Goal: Task Accomplishment & Management: Manage account settings

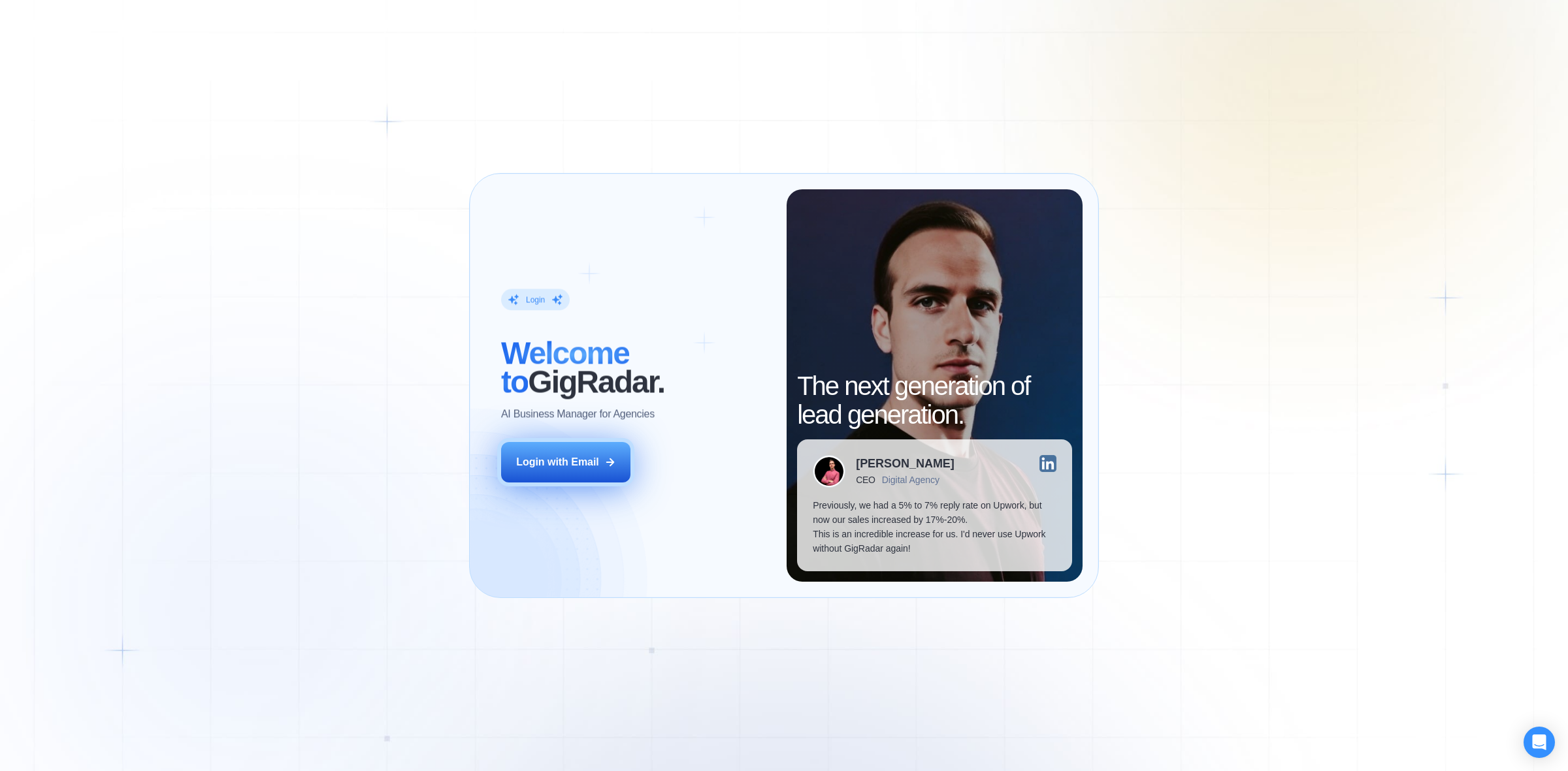
click at [558, 442] on button "Login with Email" at bounding box center [566, 462] width 130 height 41
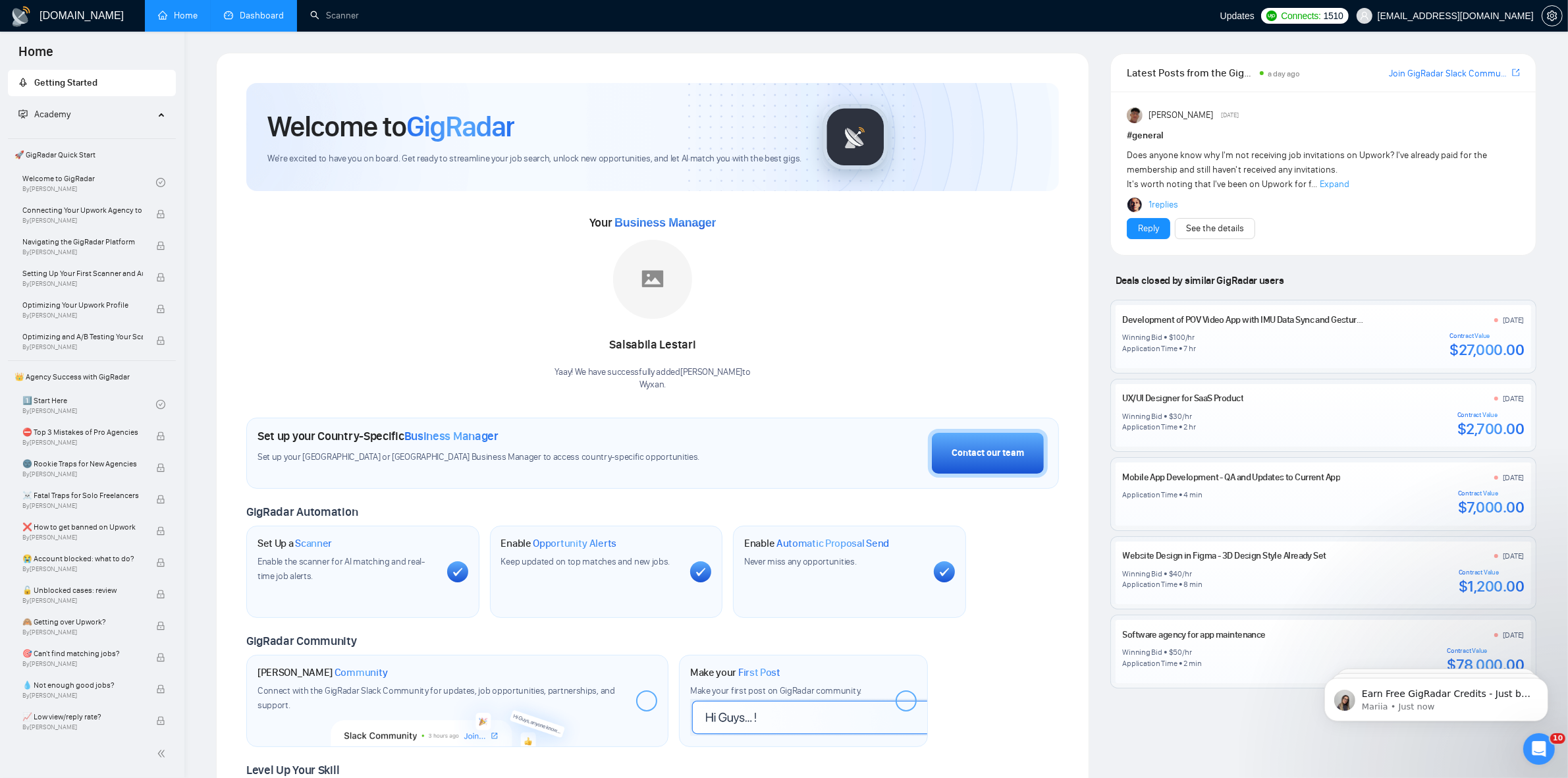
click at [261, 14] on link "Dashboard" at bounding box center [254, 16] width 60 height 11
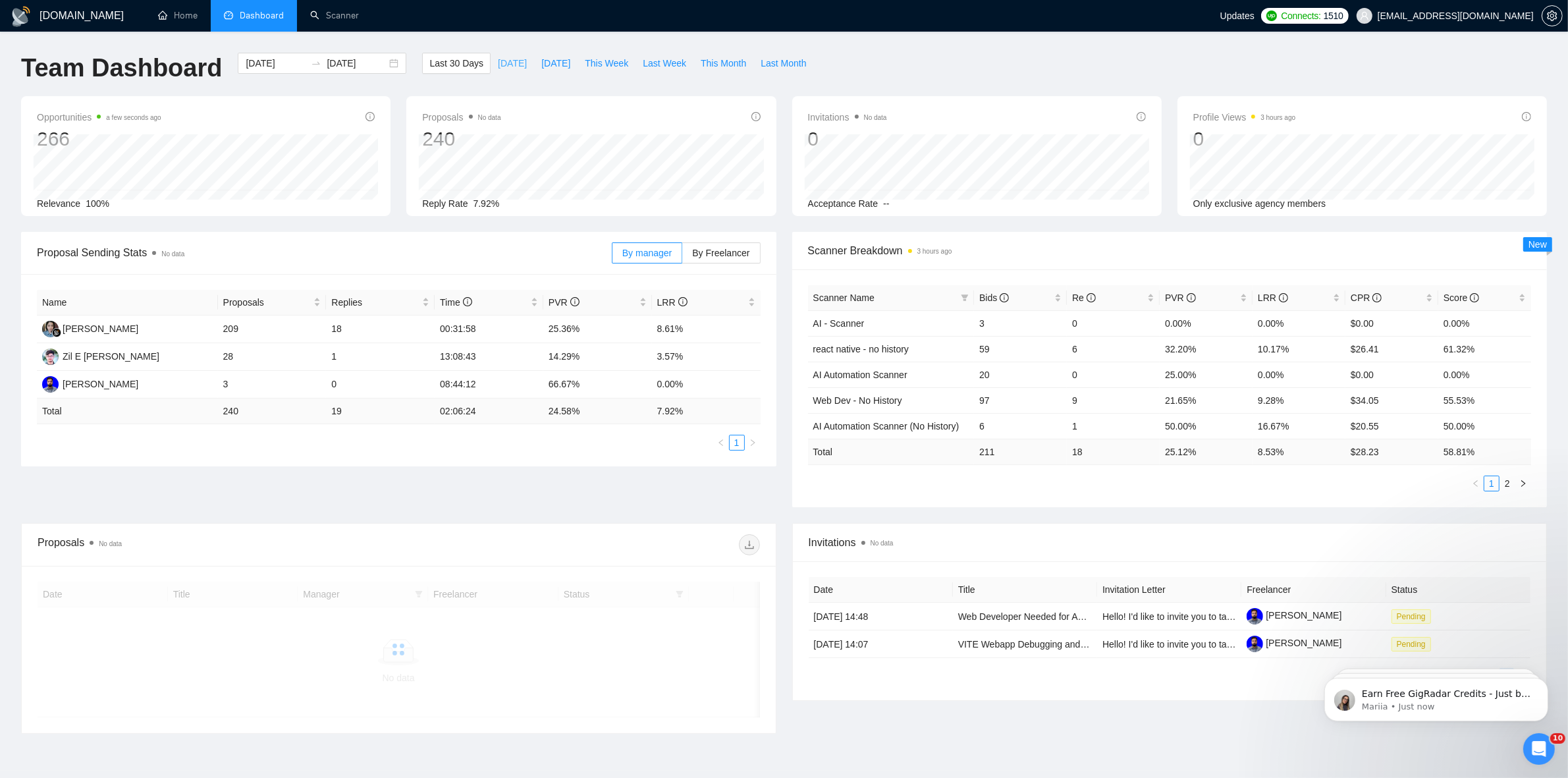
click at [498, 62] on span "[DATE]" at bounding box center [513, 63] width 29 height 15
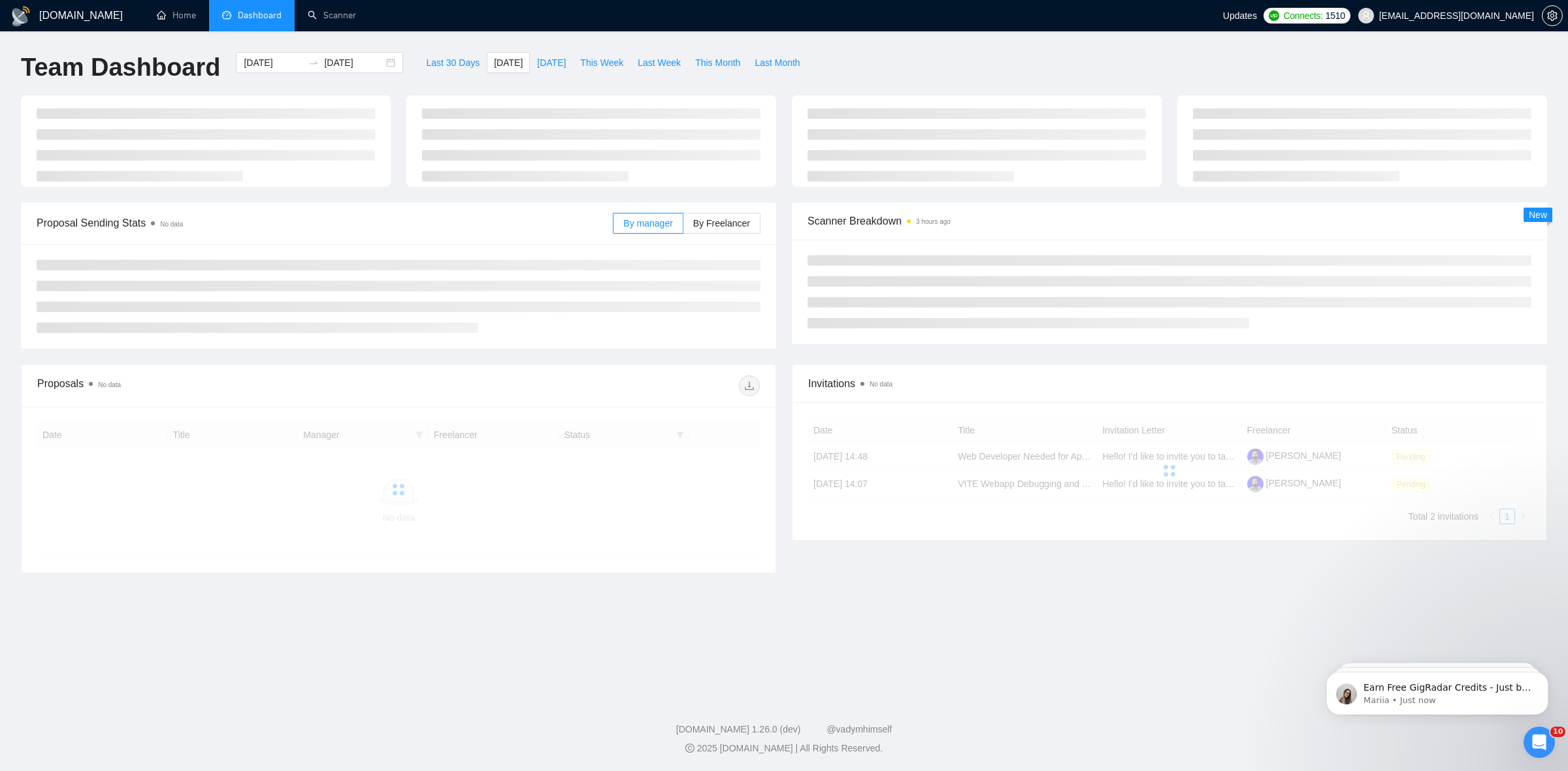
type input "[DATE]"
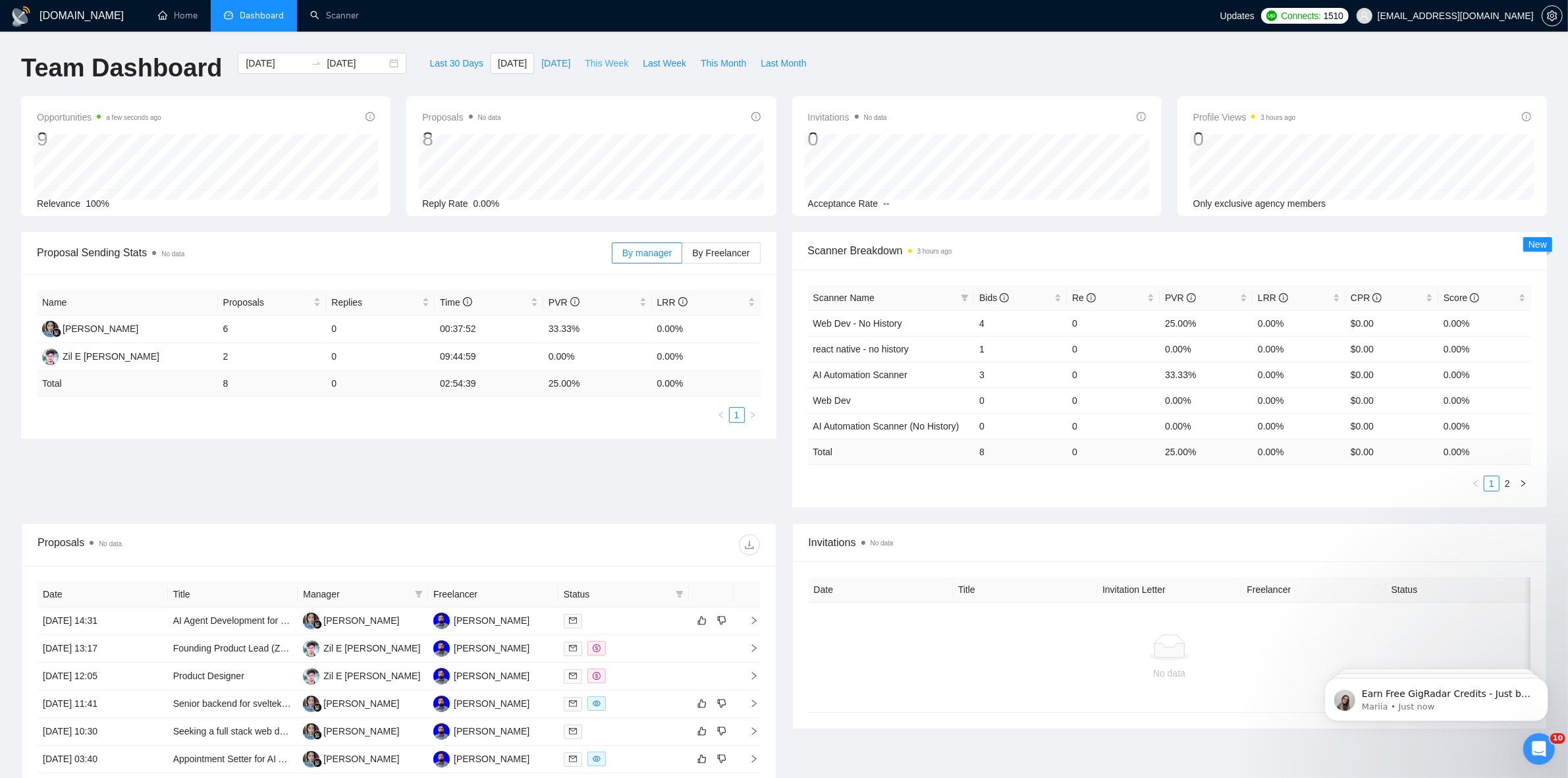
click at [585, 60] on span "This Week" at bounding box center [607, 63] width 44 height 15
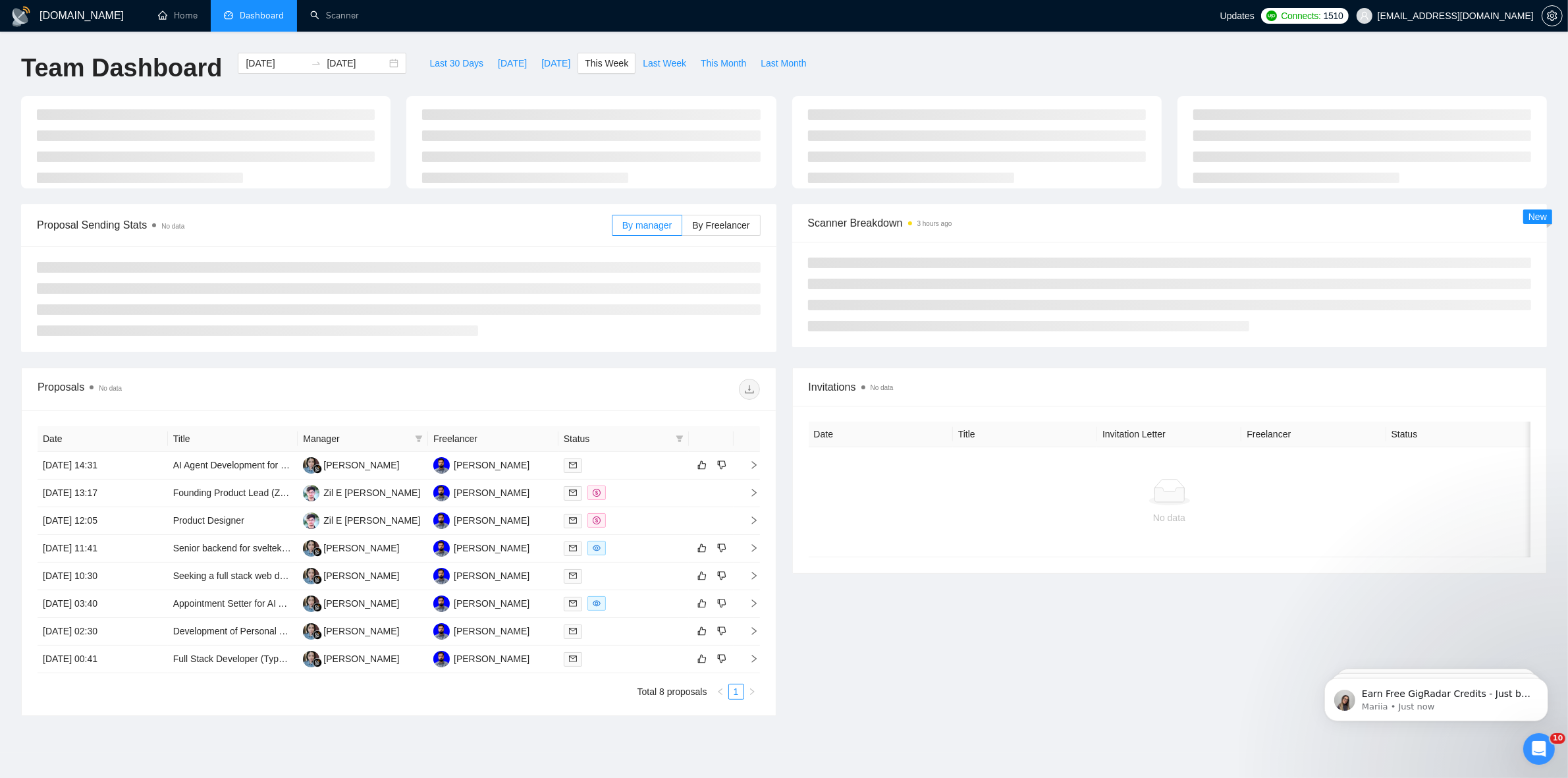
type input "[DATE]"
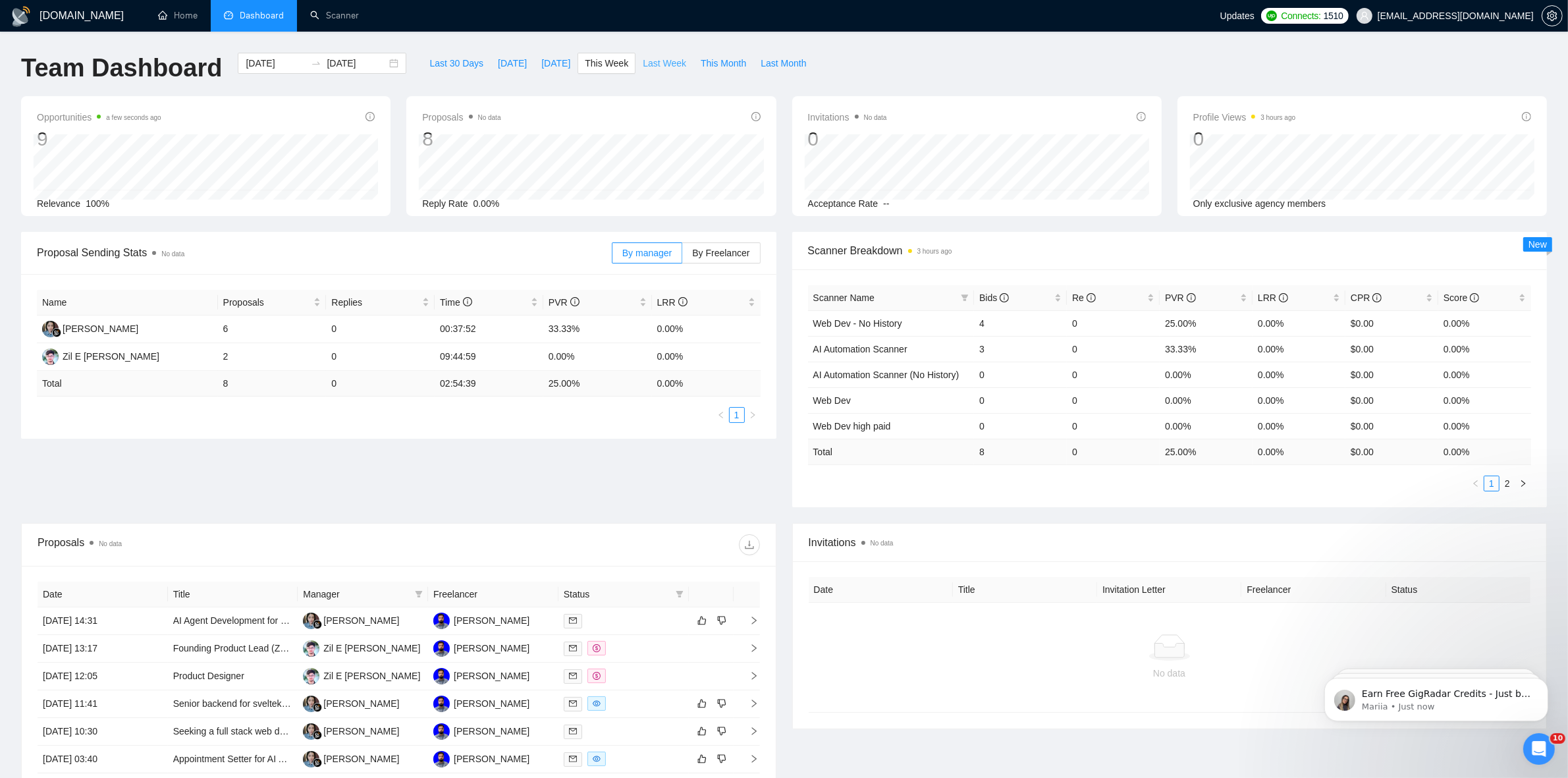
click at [636, 65] on button "Last Week" at bounding box center [664, 63] width 58 height 21
type input "[DATE]"
click at [722, 66] on span "This Month" at bounding box center [724, 63] width 46 height 15
type input "[DATE]"
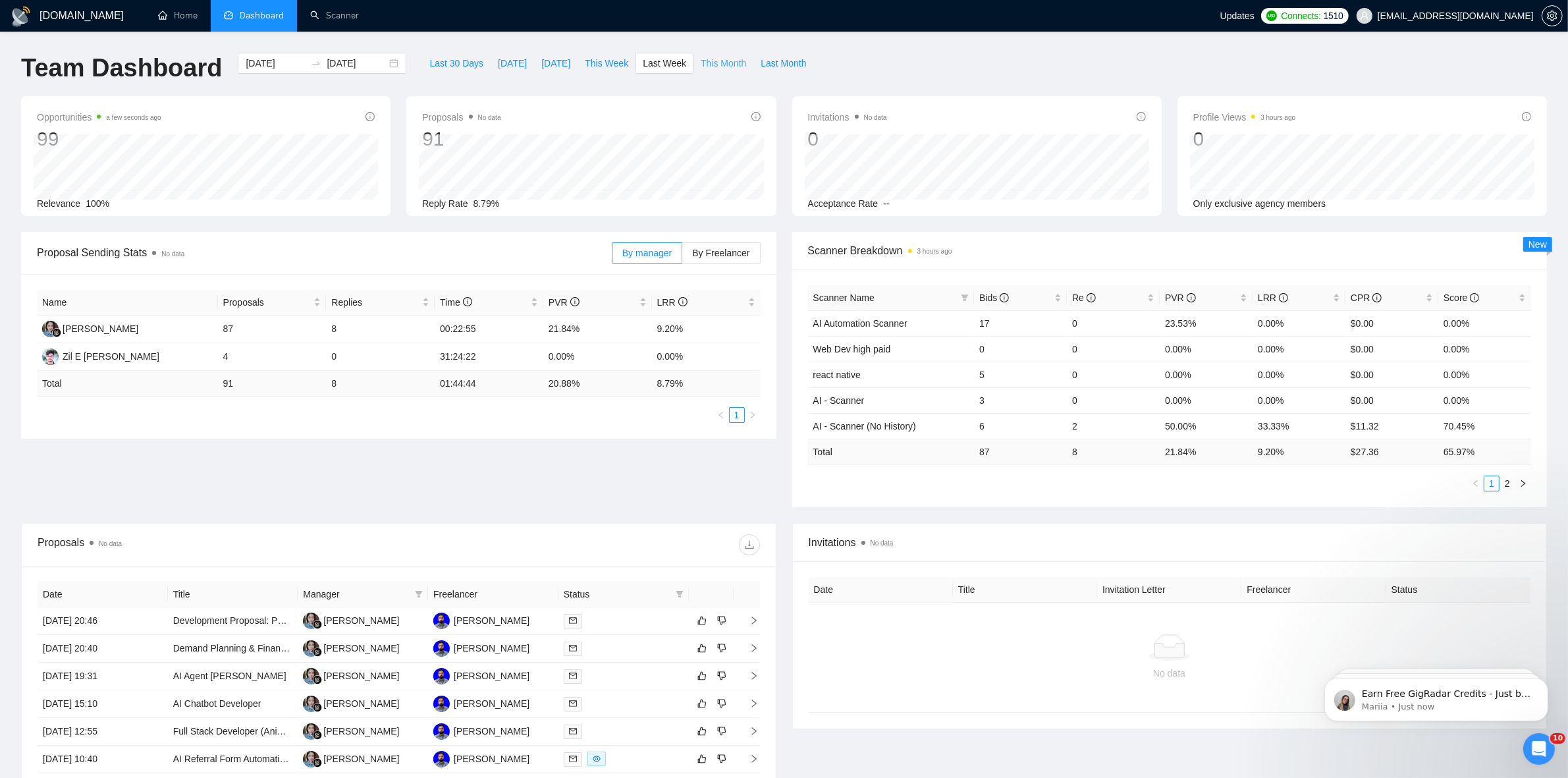
type input "[DATE]"
click at [469, 69] on span "Last 30 Days" at bounding box center [456, 63] width 54 height 15
type input "[DATE]"
